Goal: Participate in discussion: Engage in conversation with other users on a specific topic

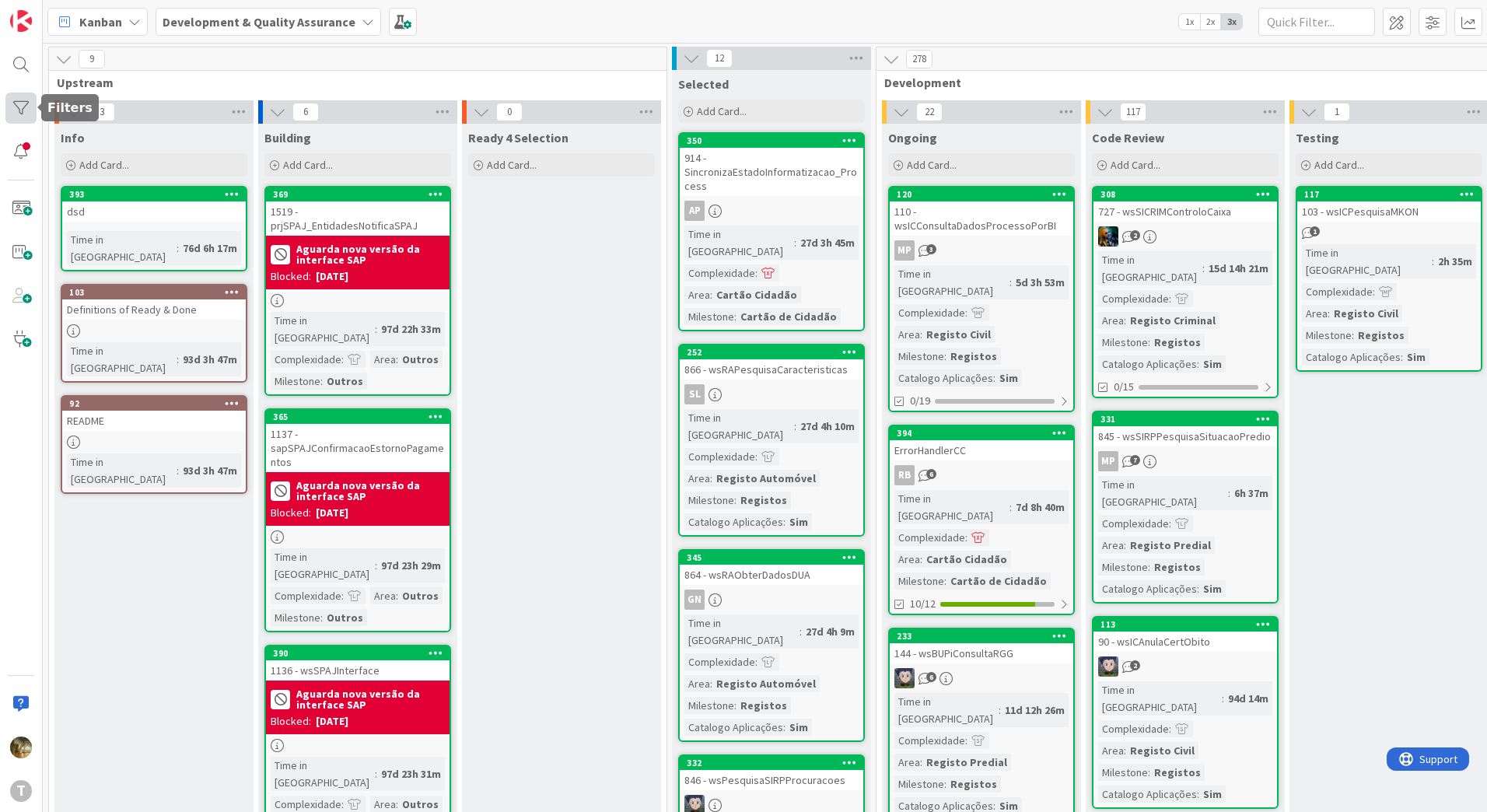
click at [13, 96] on div at bounding box center [22, 108] width 32 height 31
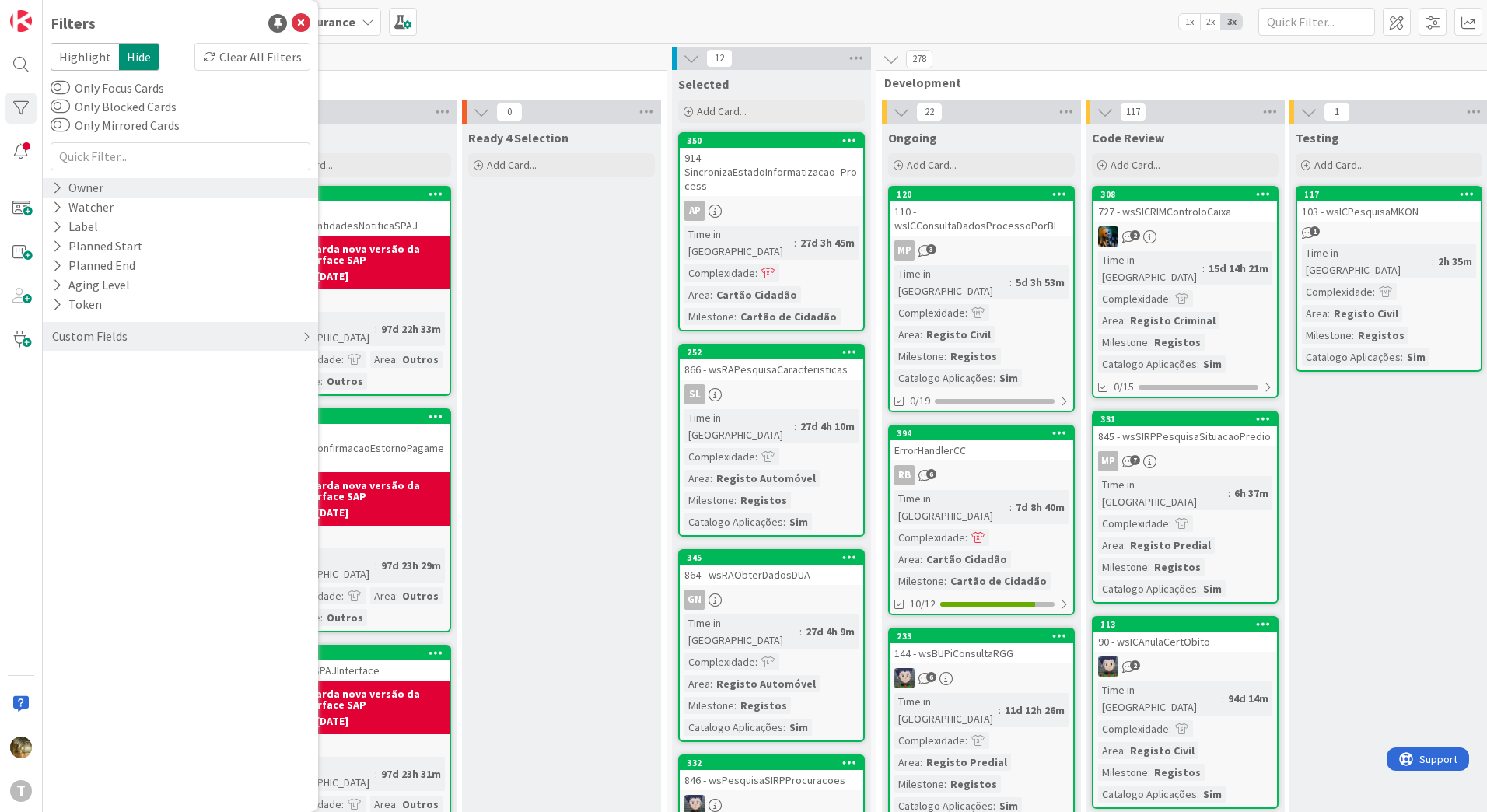
click at [59, 187] on icon at bounding box center [57, 187] width 10 height 13
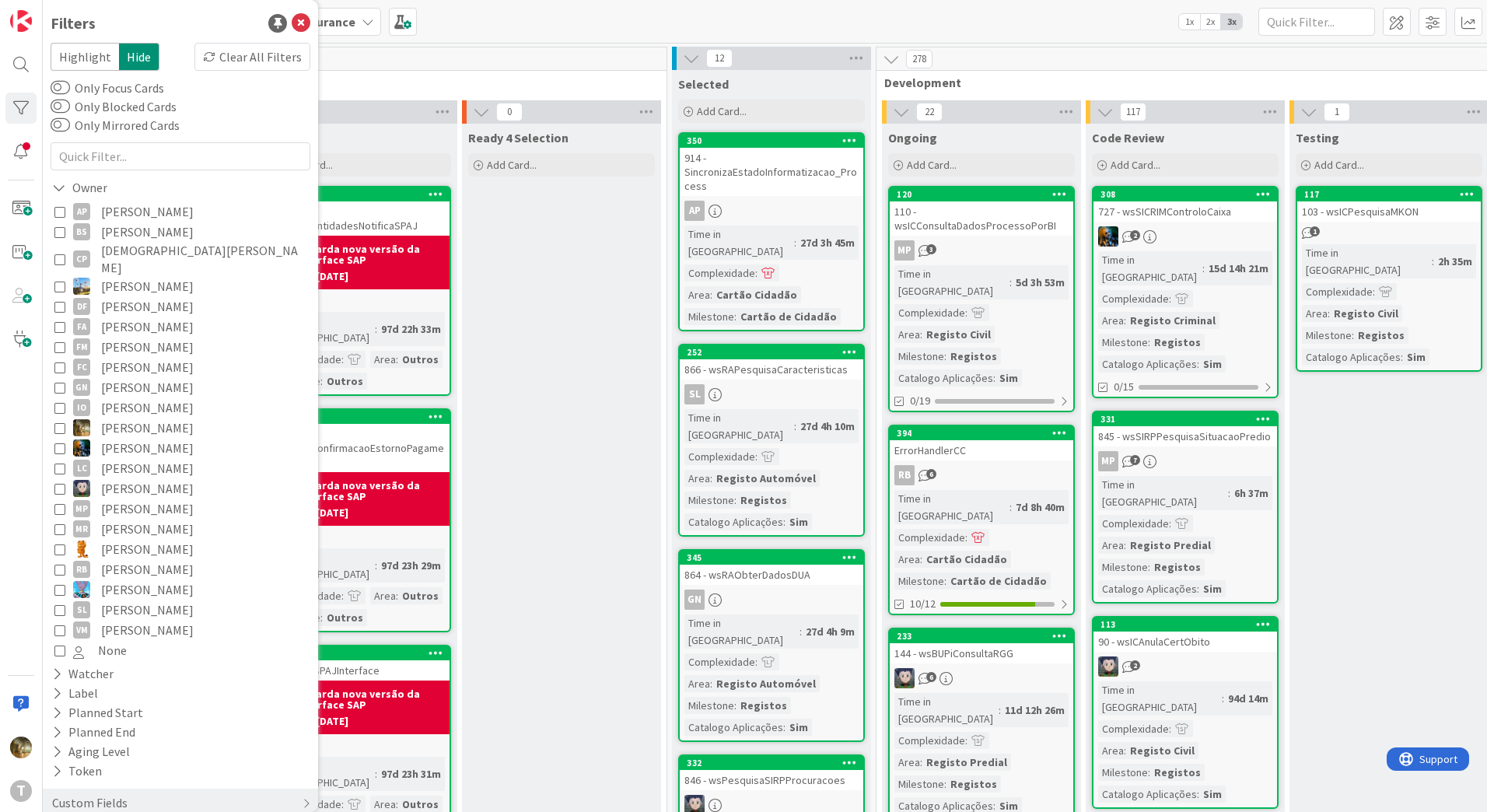
click at [61, 422] on icon at bounding box center [59, 427] width 11 height 11
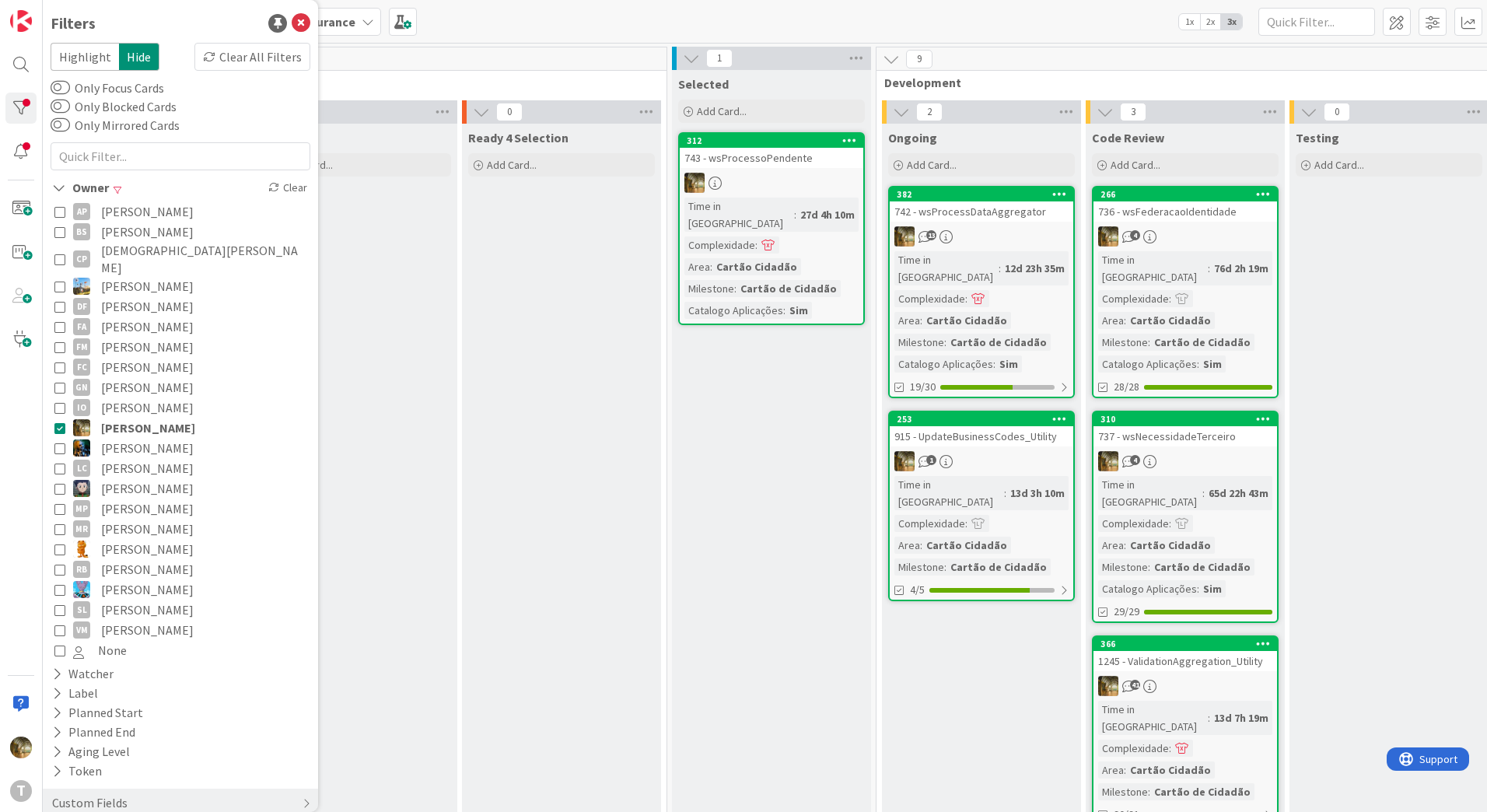
click at [1002, 262] on div "12d 23h 35m" at bounding box center [1035, 268] width 68 height 17
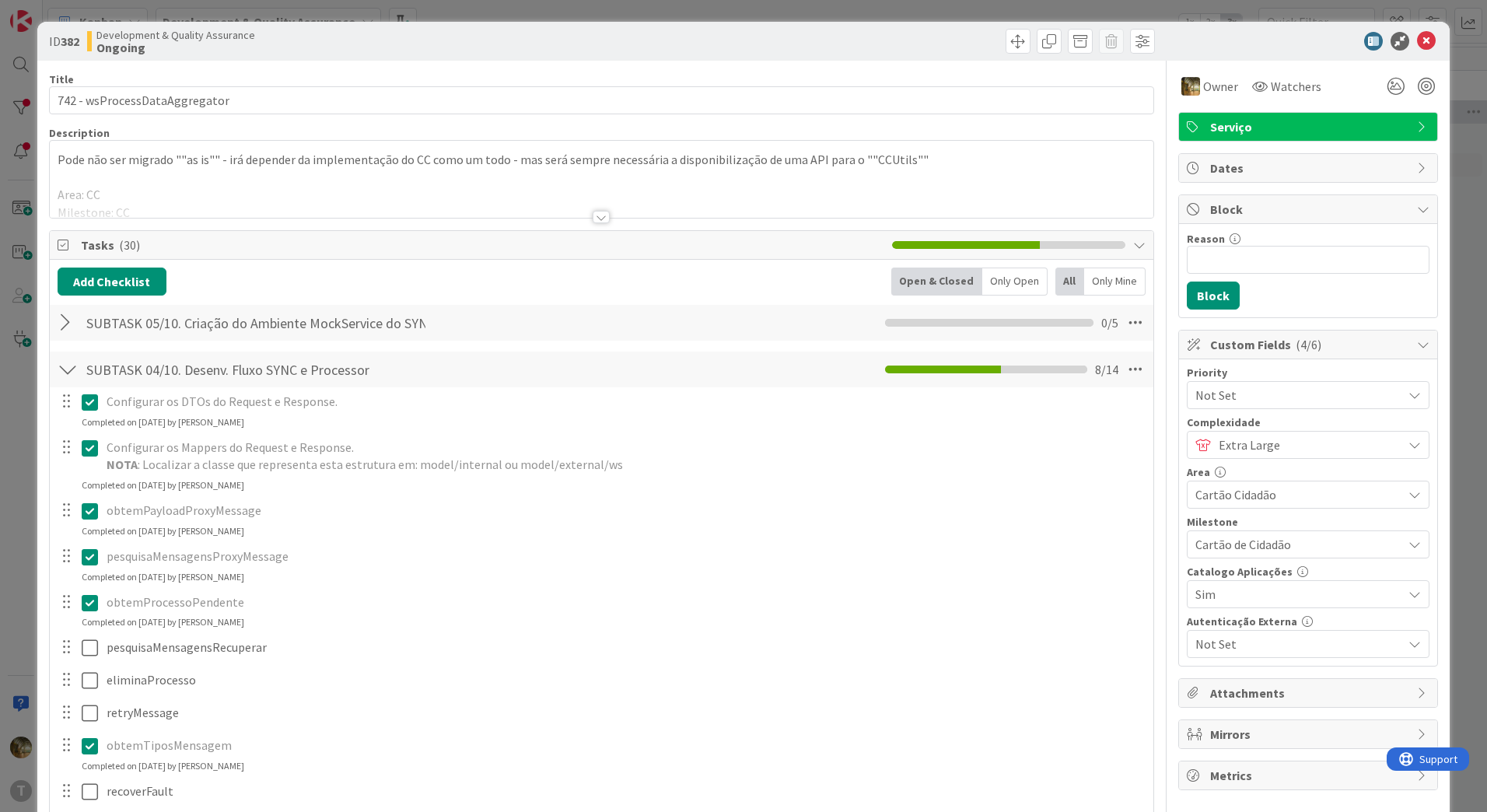
scroll to position [259, 0]
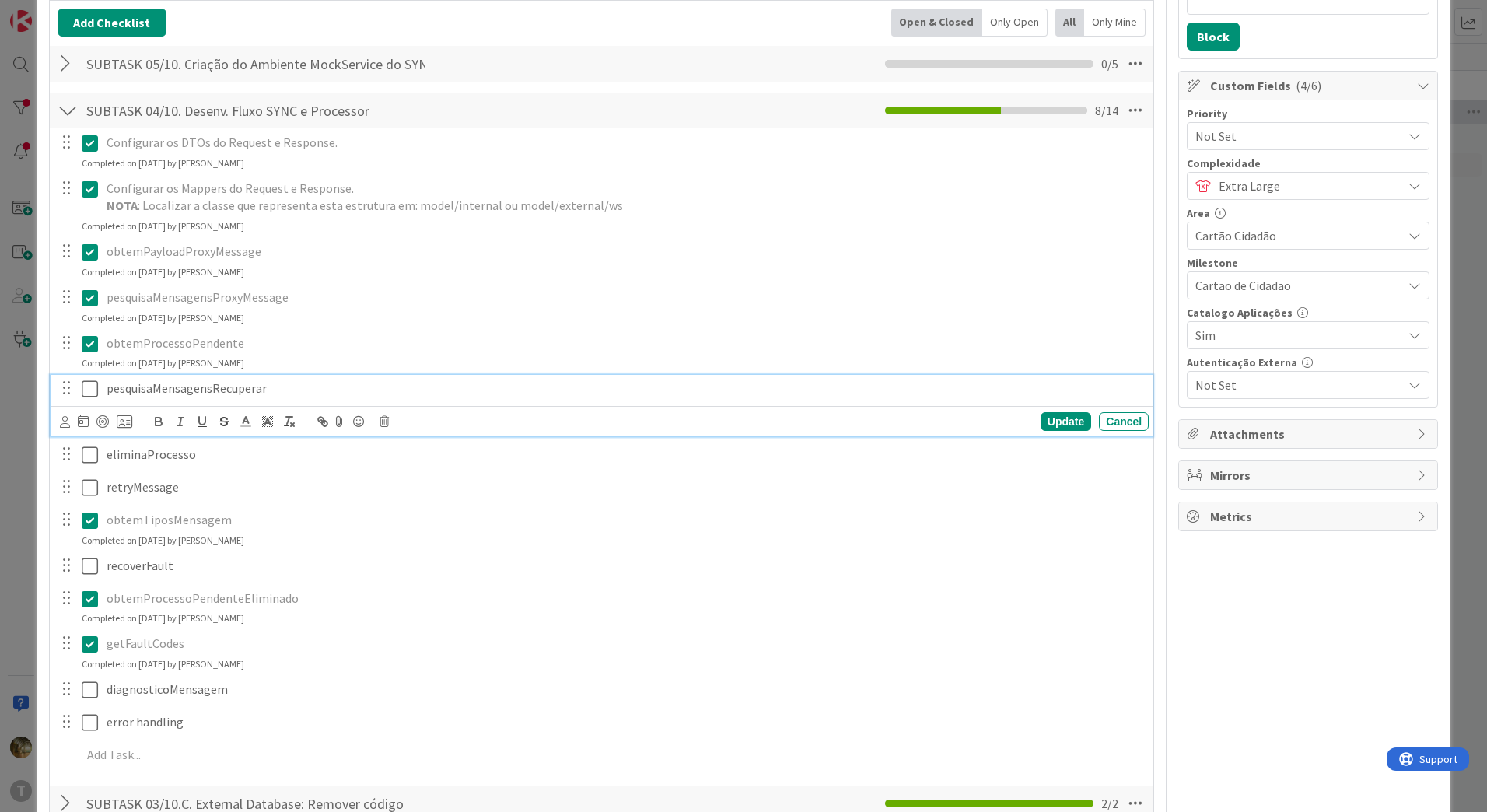
click at [88, 390] on icon at bounding box center [90, 388] width 17 height 19
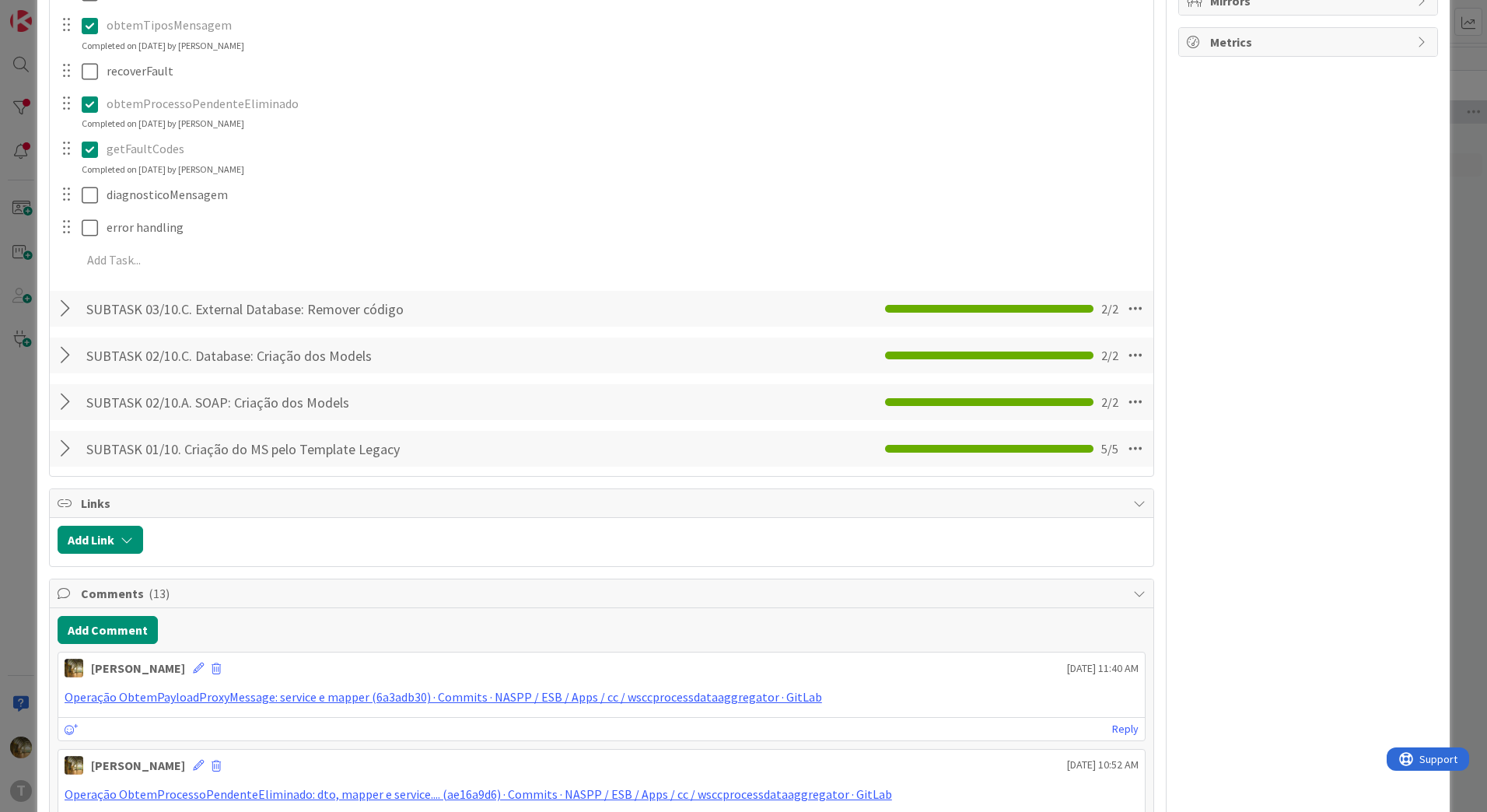
scroll to position [778, 0]
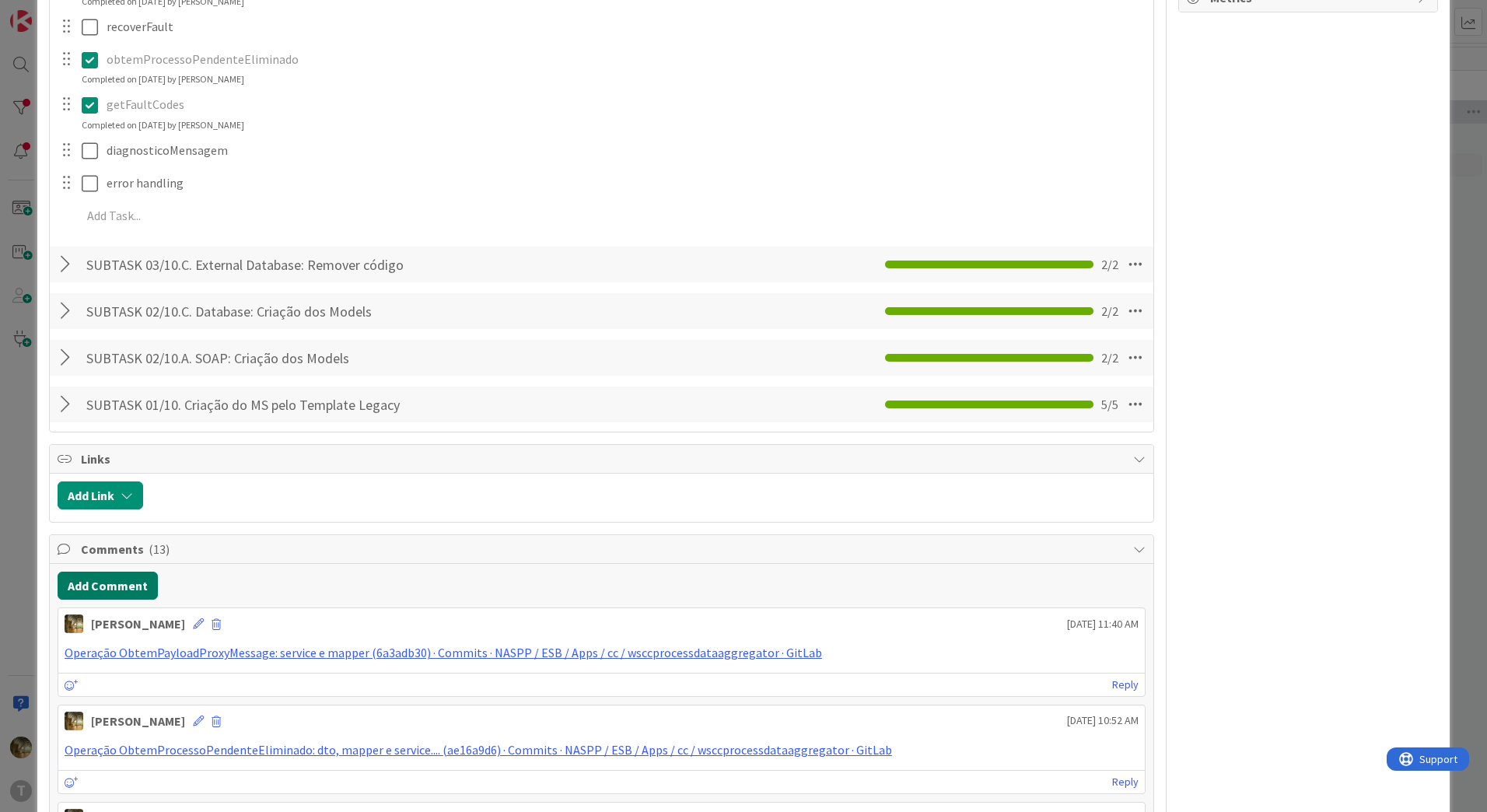
click at [105, 591] on button "Add Comment" at bounding box center [107, 586] width 100 height 28
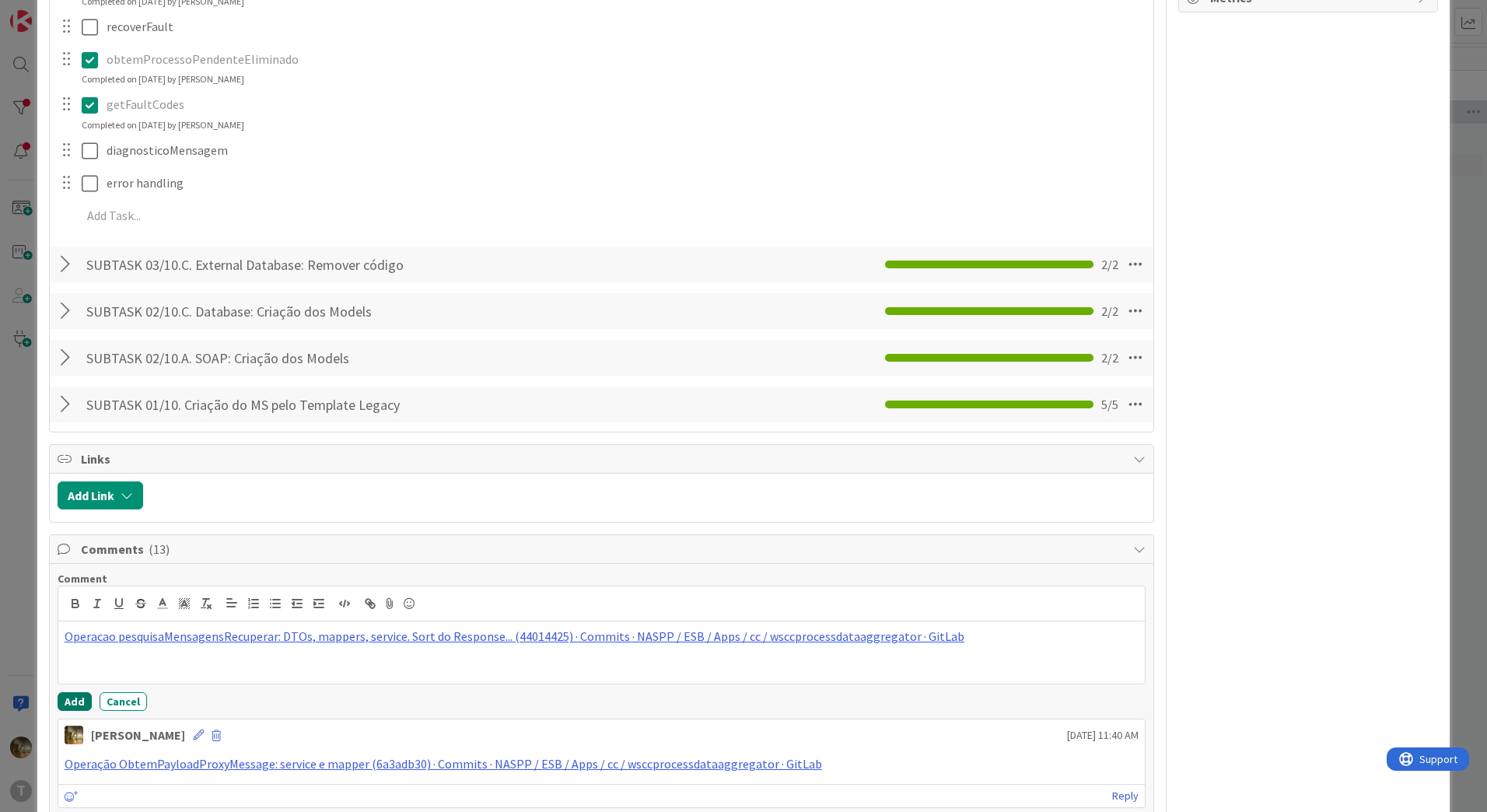
click at [82, 698] on button "Add" at bounding box center [74, 701] width 34 height 19
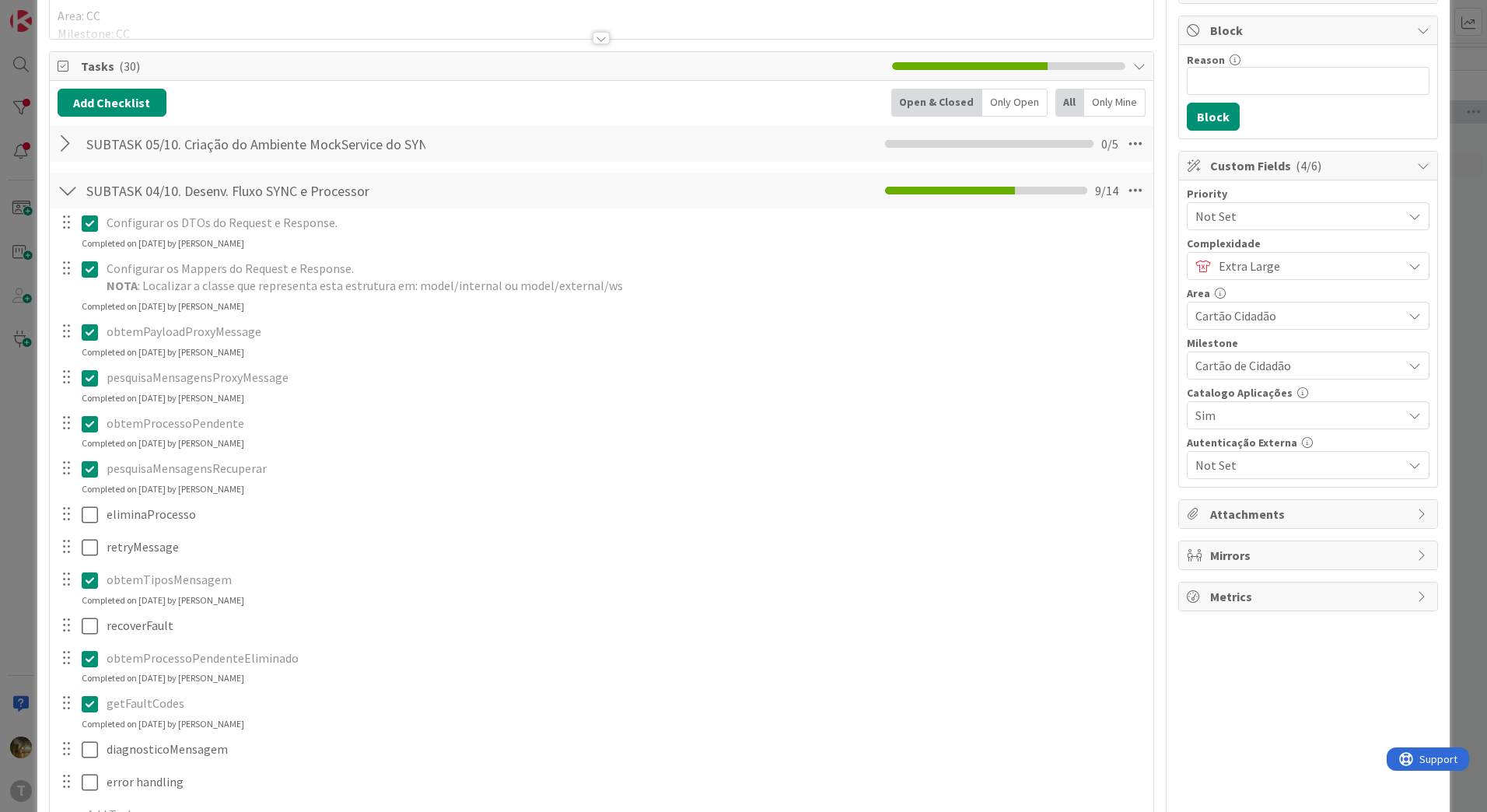
scroll to position [259, 0]
